Goal: Information Seeking & Learning: Learn about a topic

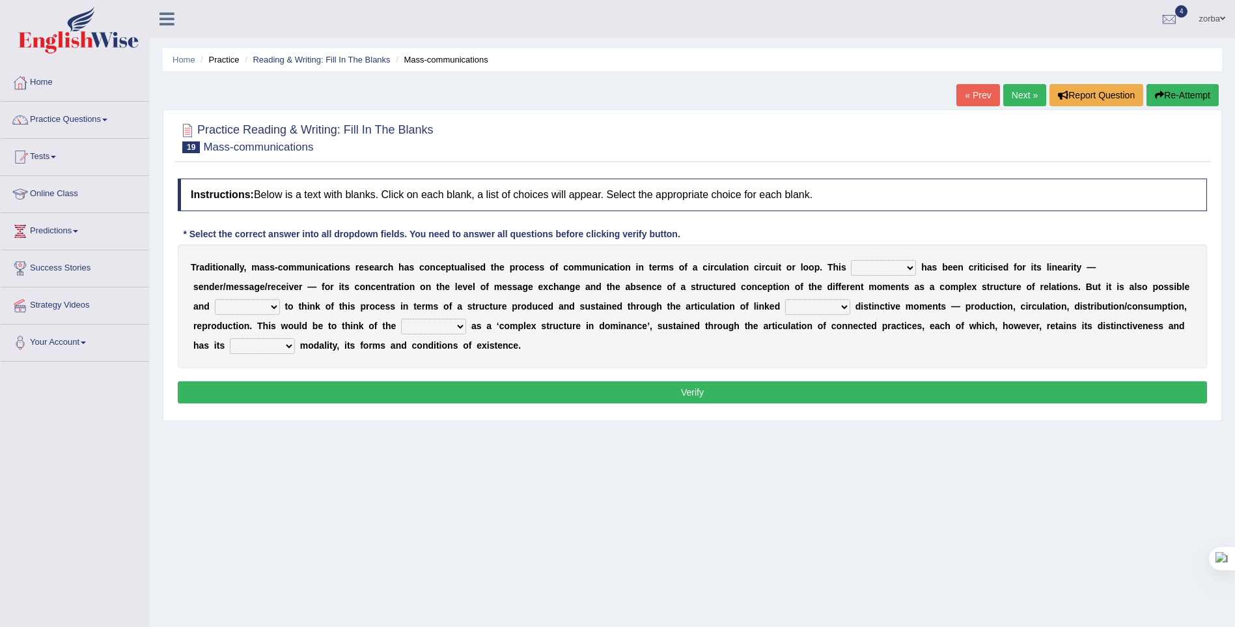
click at [851, 267] on select "odd added model creature" at bounding box center [883, 268] width 65 height 16
select select "model"
click at [851, 260] on select "odd added model creature" at bounding box center [883, 268] width 65 height 16
click at [280, 299] on select "careful useful helpful hopeful" at bounding box center [247, 307] width 65 height 16
select select "useful"
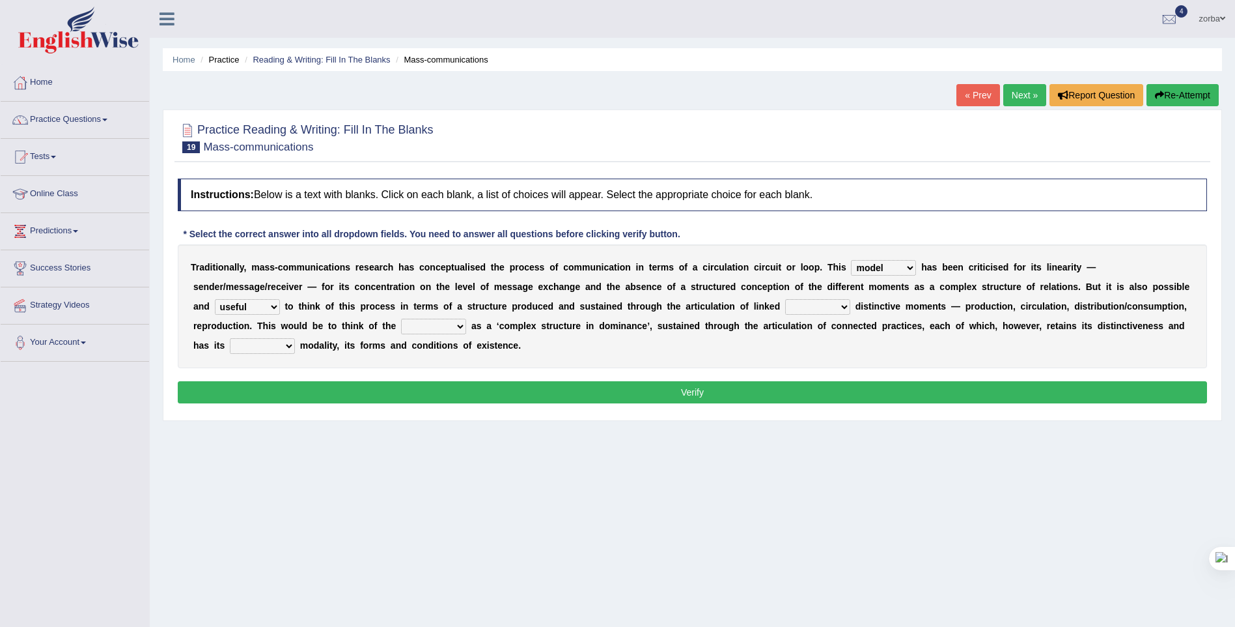
click at [280, 299] on select "careful useful helpful hopeful" at bounding box center [247, 307] width 65 height 16
click at [785, 307] on select "and but here more" at bounding box center [817, 307] width 65 height 16
select select "but"
click at [785, 299] on select "and but here more" at bounding box center [817, 307] width 65 height 16
click at [295, 338] on select "real calm specific adheric" at bounding box center [262, 346] width 65 height 16
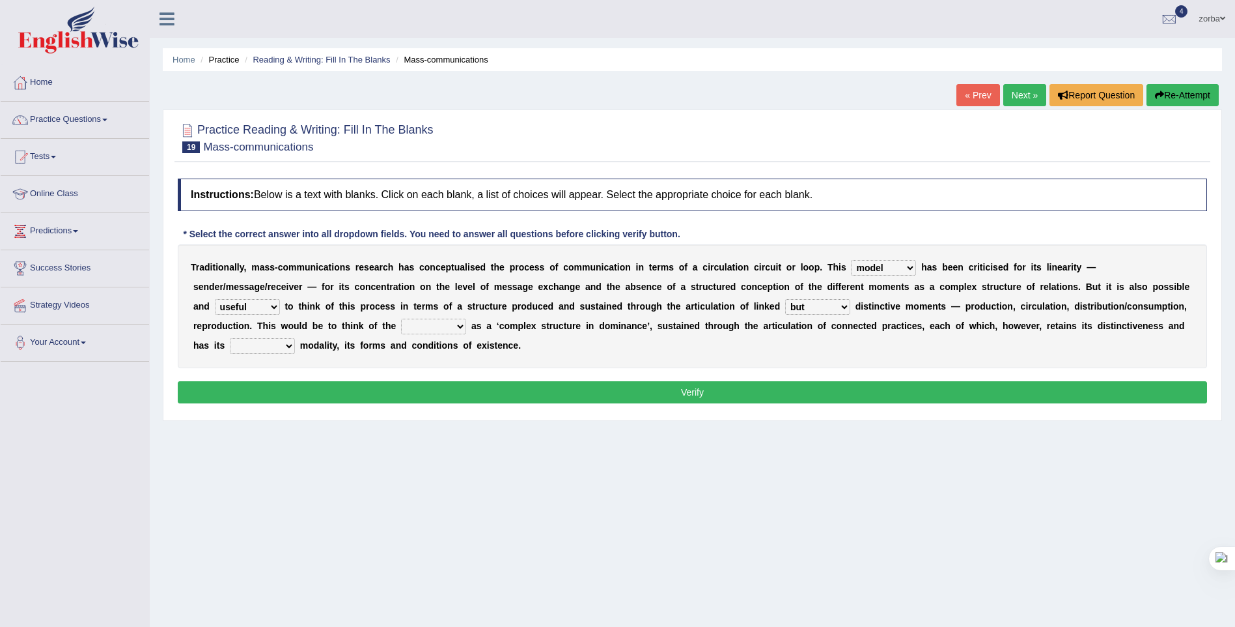
select select "specific"
click at [295, 338] on select "real calm specific adheric" at bounding box center [262, 346] width 65 height 16
drag, startPoint x: 246, startPoint y: 322, endPoint x: 246, endPoint y: 333, distance: 10.4
click at [401, 322] on select "process reccess access stress" at bounding box center [433, 326] width 65 height 16
select select "process"
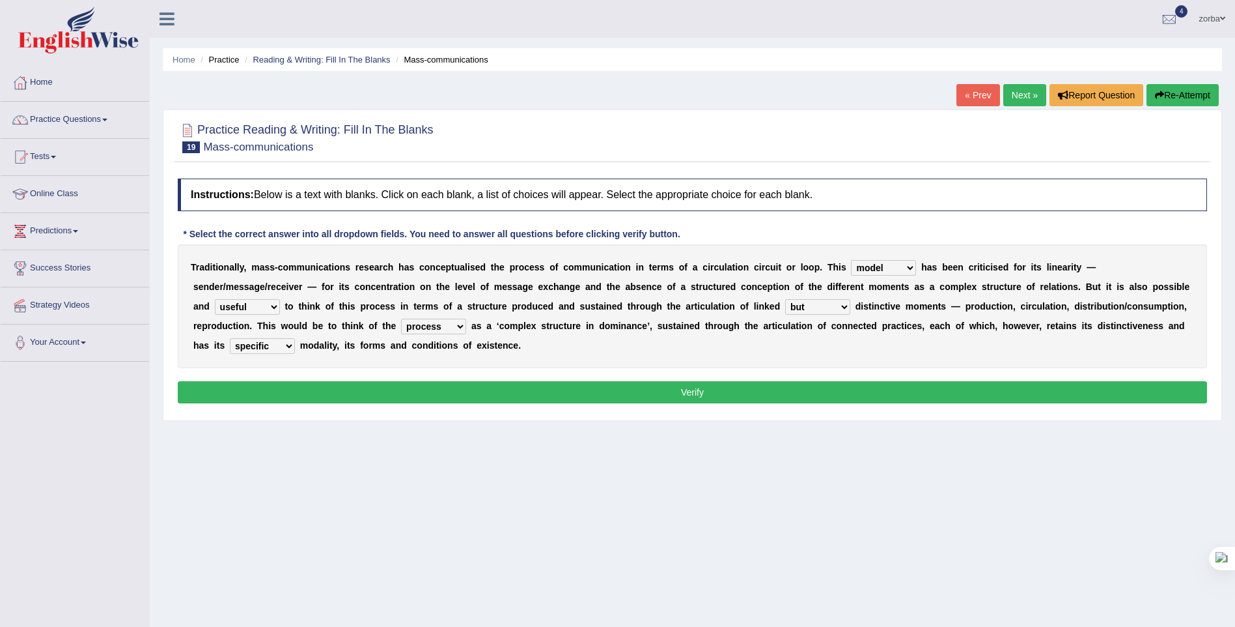
click at [401, 318] on select "process reccess access stress" at bounding box center [433, 326] width 65 height 16
click at [628, 391] on button "Verify" at bounding box center [693, 392] width 1030 height 22
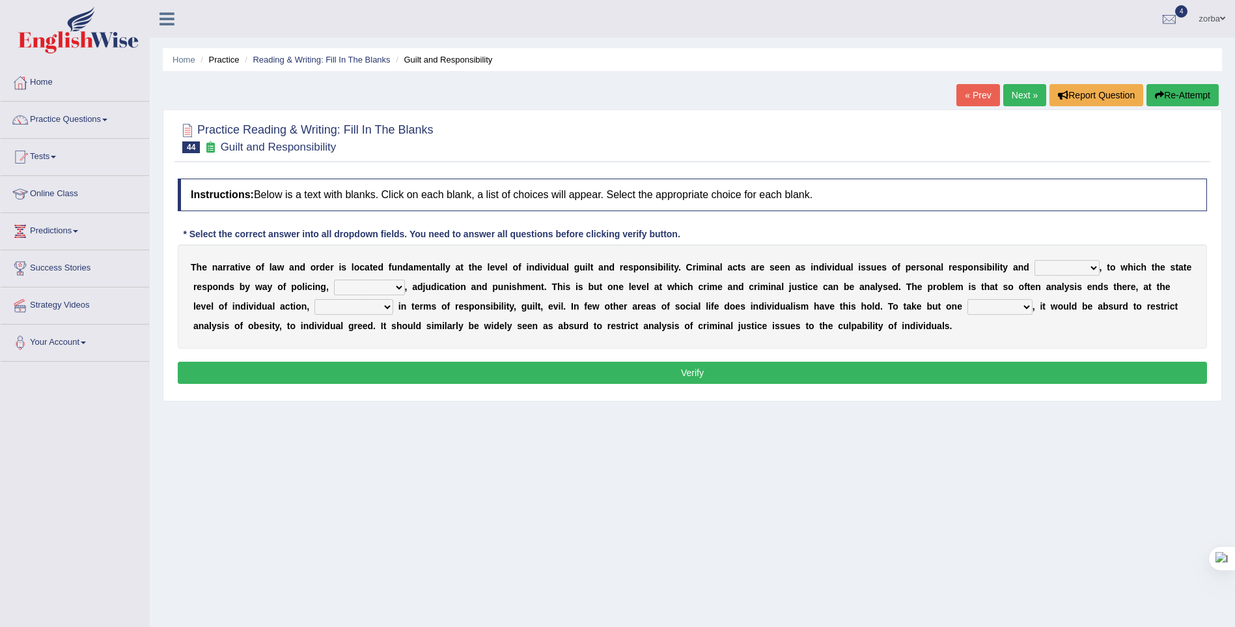
click at [1035, 264] on select "probability culpability facility capability" at bounding box center [1067, 268] width 65 height 16
select select "culpability"
click at [1035, 260] on select "probability culpability facility capability" at bounding box center [1067, 268] width 65 height 16
click at [334, 284] on select "execution refusing prosecution prisoning" at bounding box center [369, 287] width 71 height 16
click at [516, 477] on div "Home Practice Reading & Writing: Fill In The Blanks Guilt and Responsibility « …" at bounding box center [693, 325] width 1086 height 651
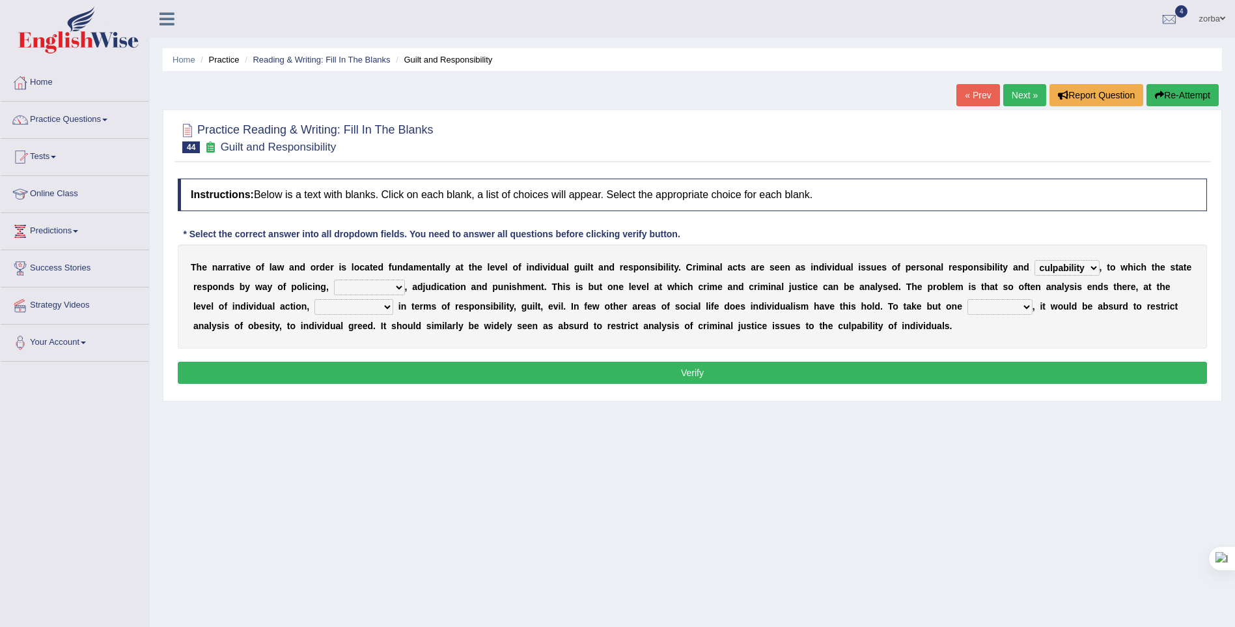
click at [334, 294] on select "execution refusing prosecution prisoning" at bounding box center [369, 287] width 71 height 16
select select "prosecution"
click at [334, 279] on select "execution refusing prosecution prisoning" at bounding box center [369, 287] width 71 height 16
click at [1035, 267] on select "probability culpability facility capability" at bounding box center [1067, 268] width 65 height 16
click at [1037, 264] on select "probability culpability facility capability" at bounding box center [1067, 268] width 65 height 16
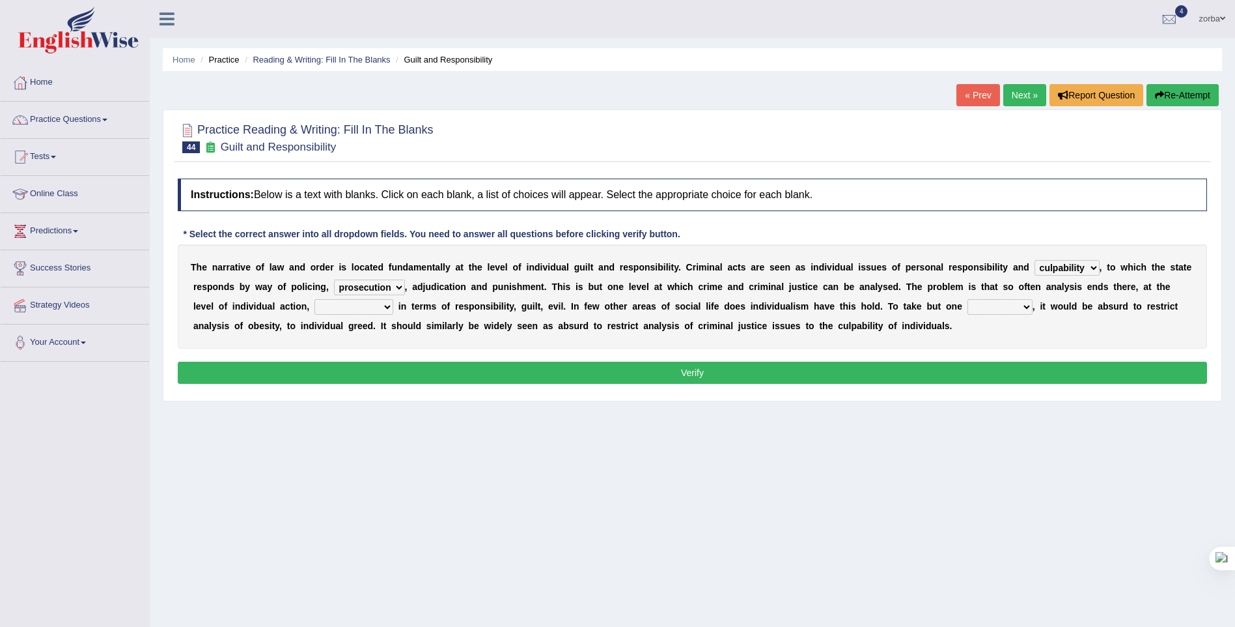
click at [315, 303] on select "vapourized collateralilzed exercised characterised" at bounding box center [354, 307] width 79 height 16
select select "exercised"
click at [315, 299] on select "vapourized collateralilzed exercised characterised" at bounding box center [354, 307] width 79 height 16
click at [968, 311] on select "substance instance resent accent" at bounding box center [1000, 307] width 65 height 16
select select "instance"
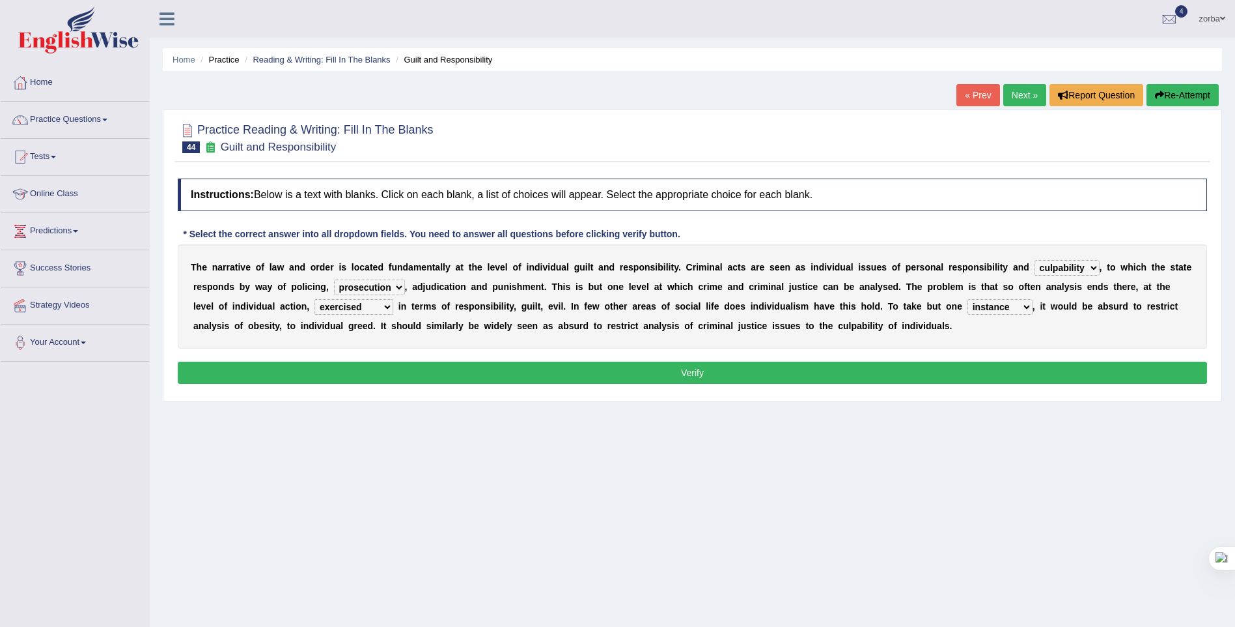
click at [968, 299] on select "substance instance resent accent" at bounding box center [1000, 307] width 65 height 16
click at [753, 376] on button "Verify" at bounding box center [693, 372] width 1030 height 22
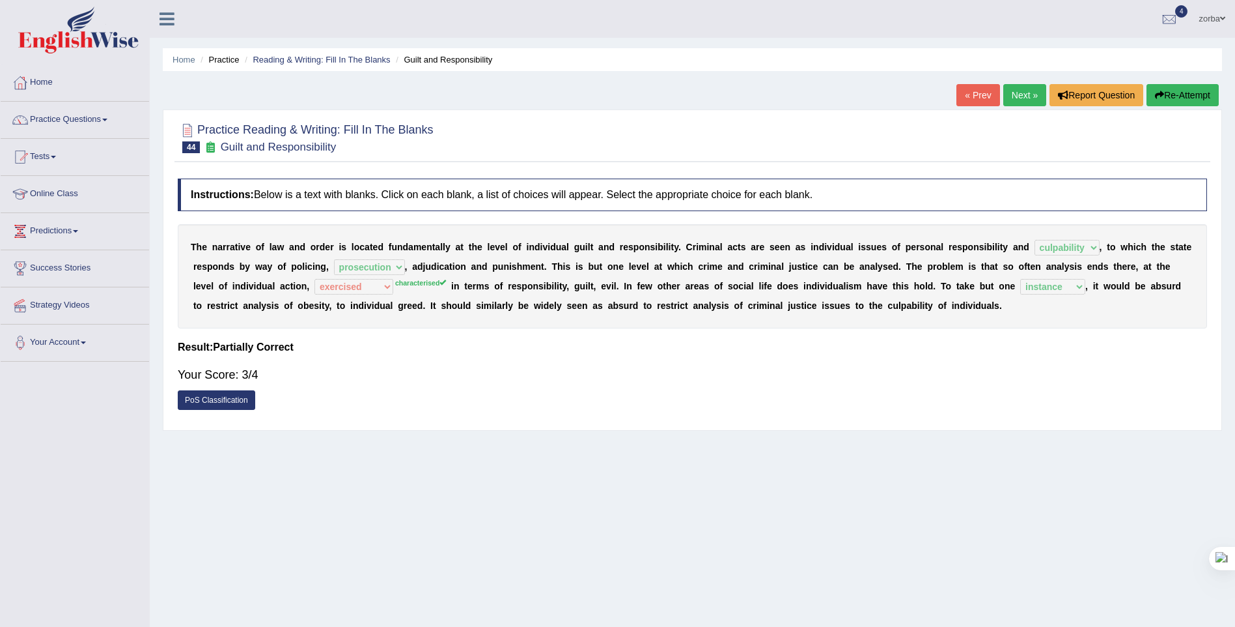
click at [1026, 106] on link "Next »" at bounding box center [1025, 95] width 43 height 22
